Goal: Navigation & Orientation: Find specific page/section

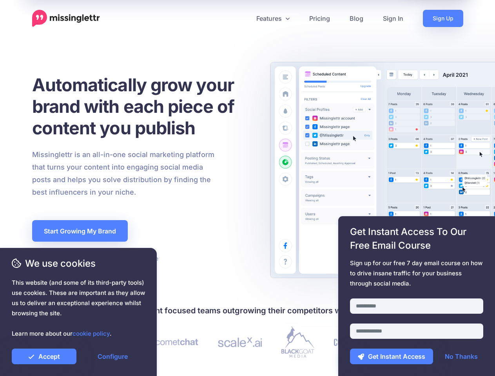
click at [247, 188] on div "Missinglettr is an all-in-one social marketing platform that turns your content…" at bounding box center [142, 173] width 233 height 50
click at [244, 18] on icon at bounding box center [244, 18] width 4 height 4
click at [272, 18] on link "Features" at bounding box center [272, 18] width 53 height 17
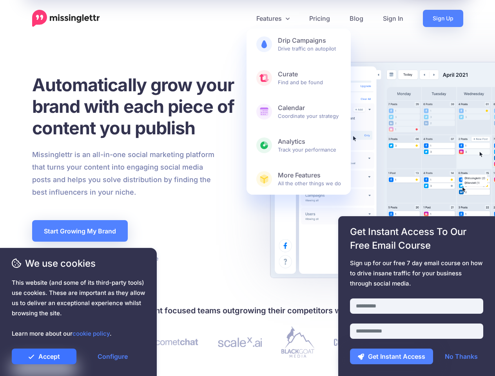
click at [44, 357] on link "Accept" at bounding box center [44, 357] width 65 height 16
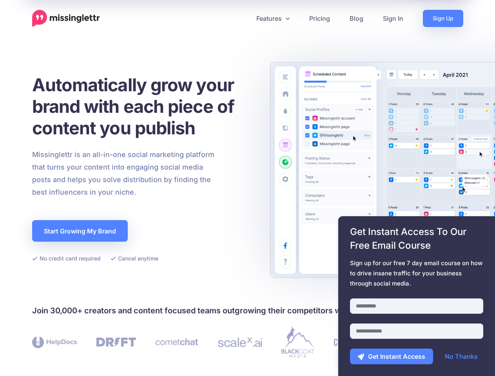
click at [112, 357] on link "Configure" at bounding box center [112, 357] width 65 height 16
click at [416, 296] on div at bounding box center [416, 294] width 133 height 10
click at [391, 357] on button "Get Instant Access" at bounding box center [391, 357] width 83 height 16
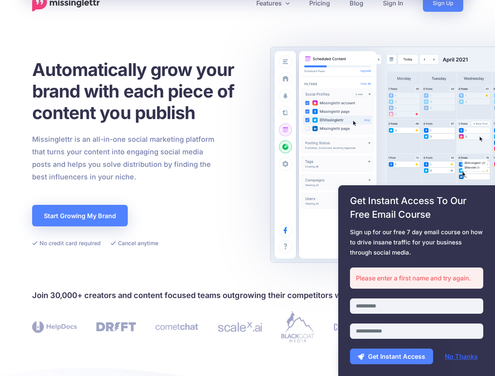
click at [461, 357] on link "No Thanks" at bounding box center [461, 357] width 49 height 16
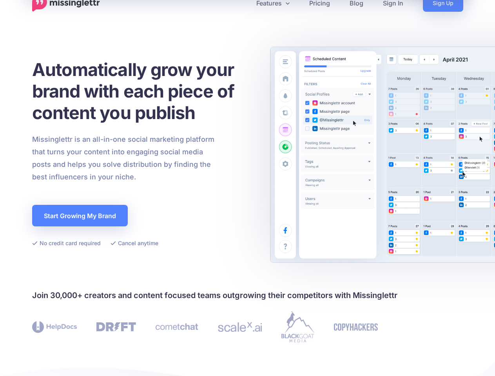
scroll to position [228, 0]
